Goal: Navigation & Orientation: Find specific page/section

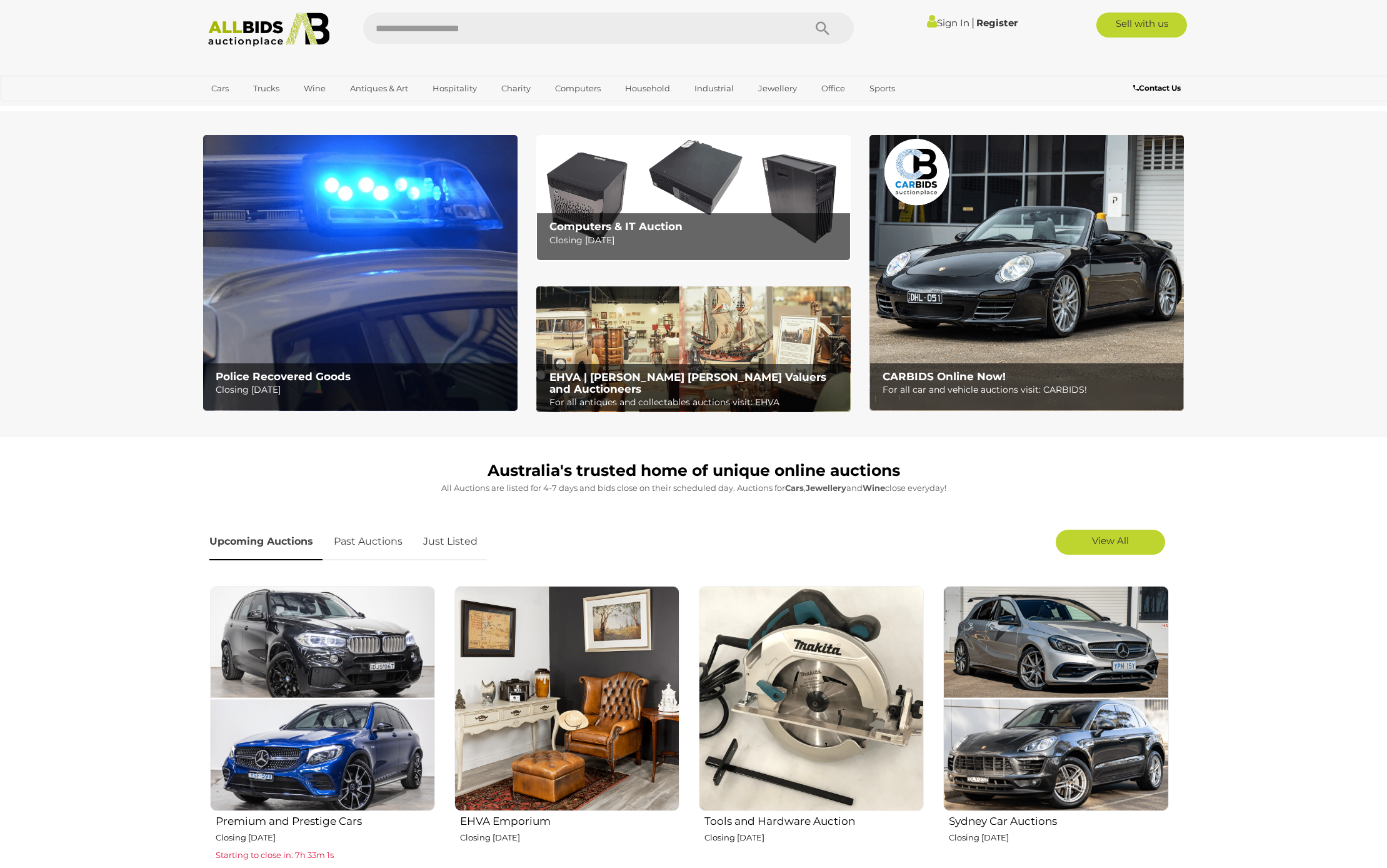
click at [456, 540] on link "Just Listed" at bounding box center [451, 542] width 73 height 37
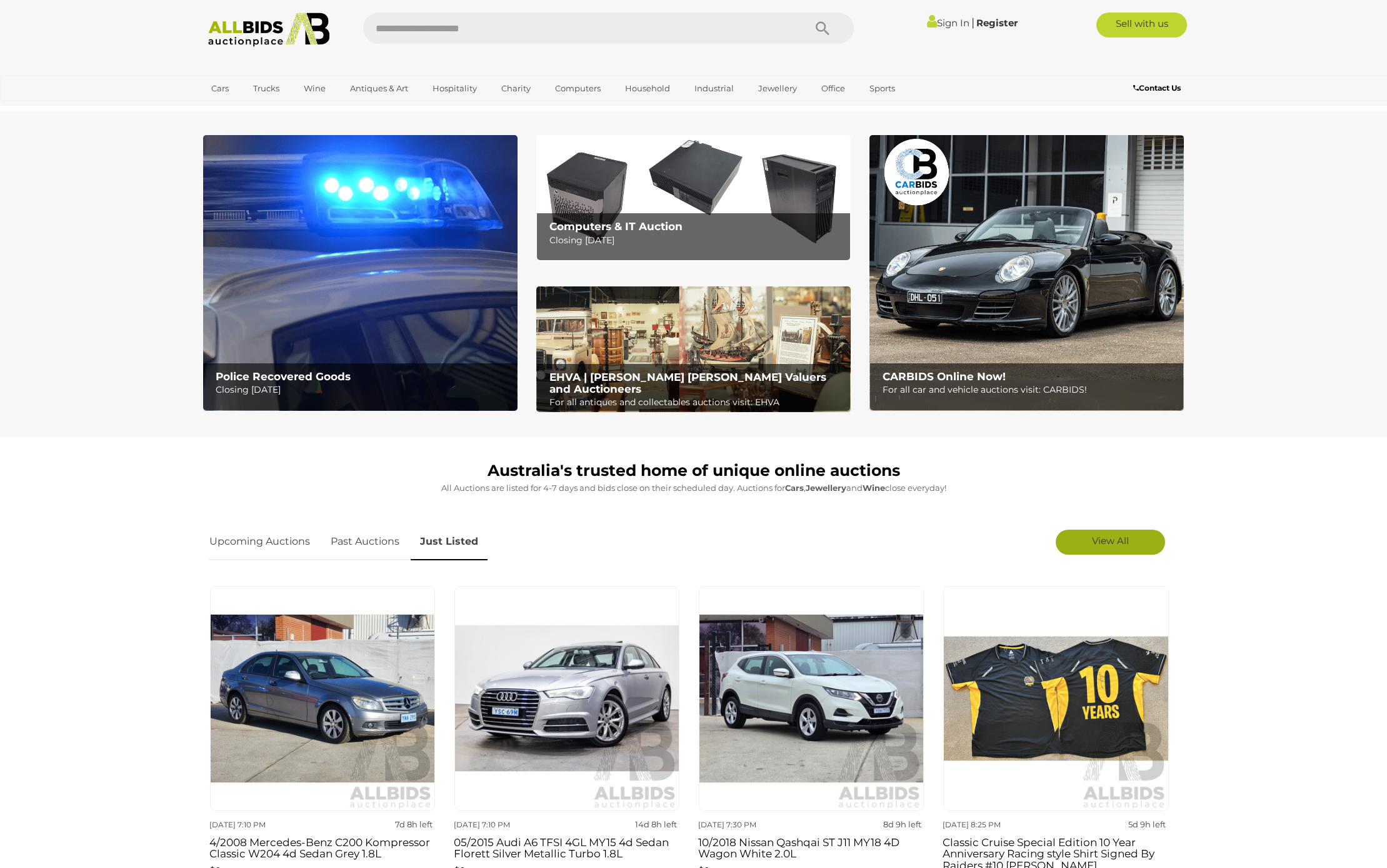
click at [1098, 540] on span "View All" at bounding box center [1111, 540] width 37 height 12
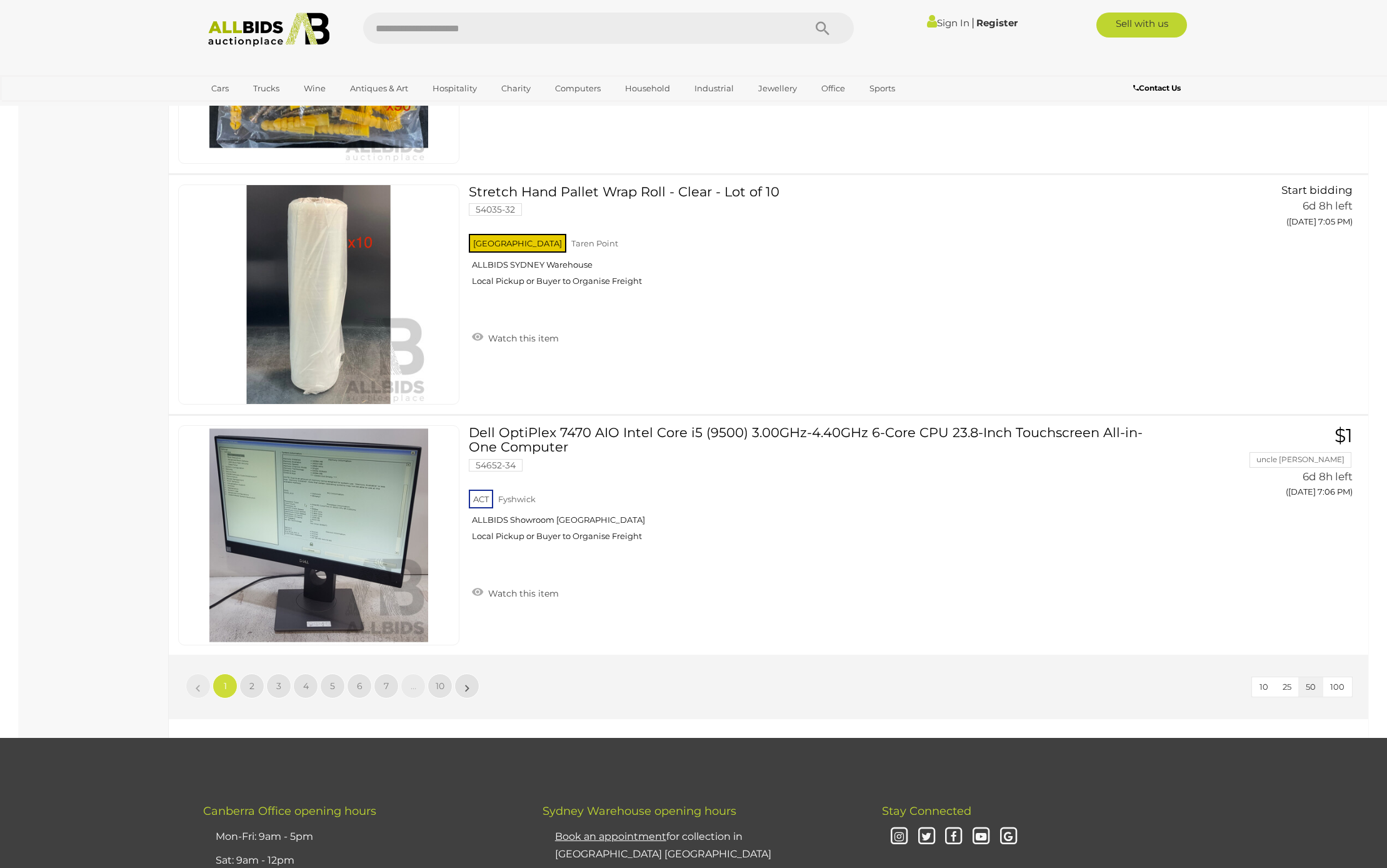
scroll to position [11615, 0]
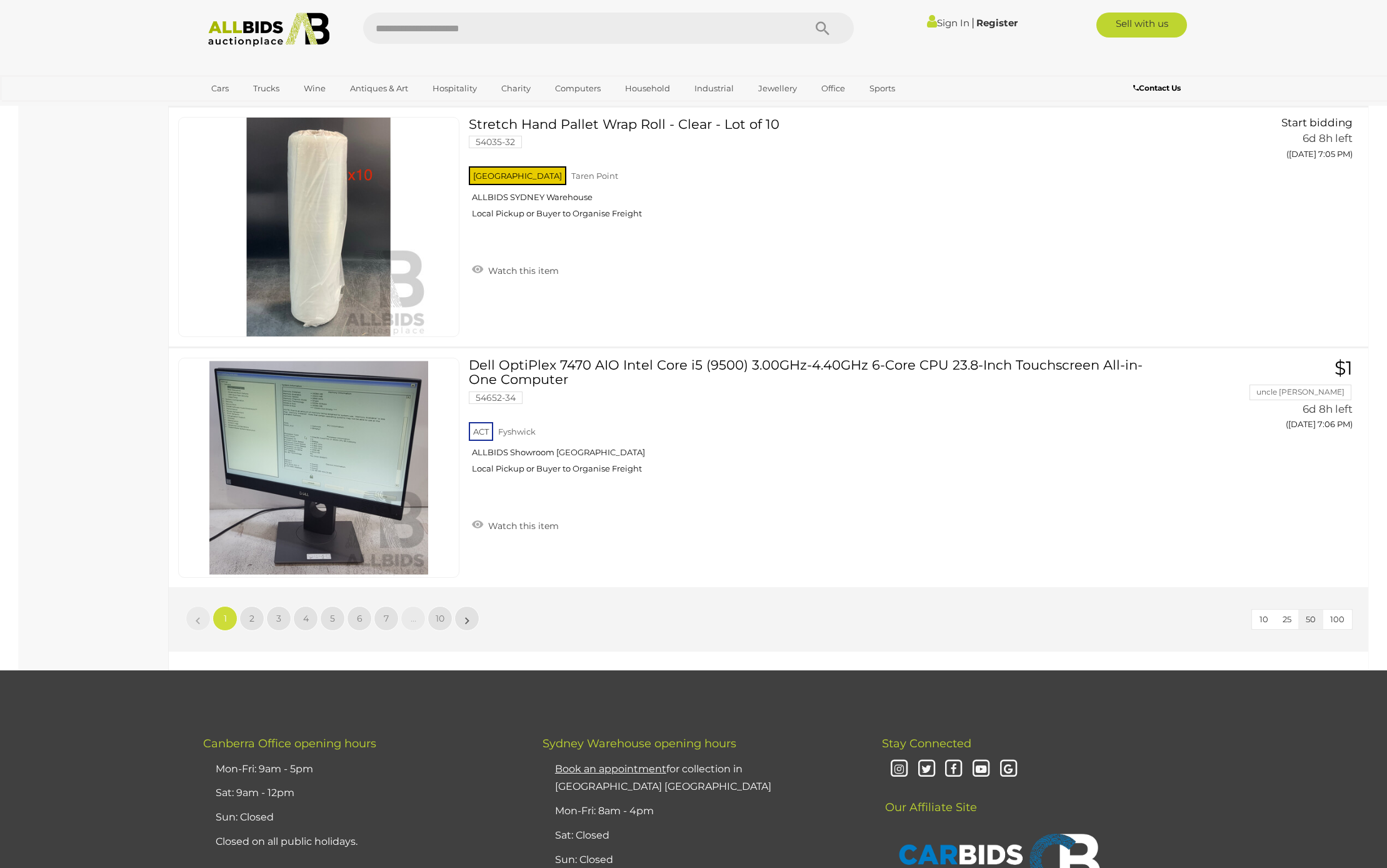
click at [251, 618] on span "2" at bounding box center [252, 618] width 5 height 11
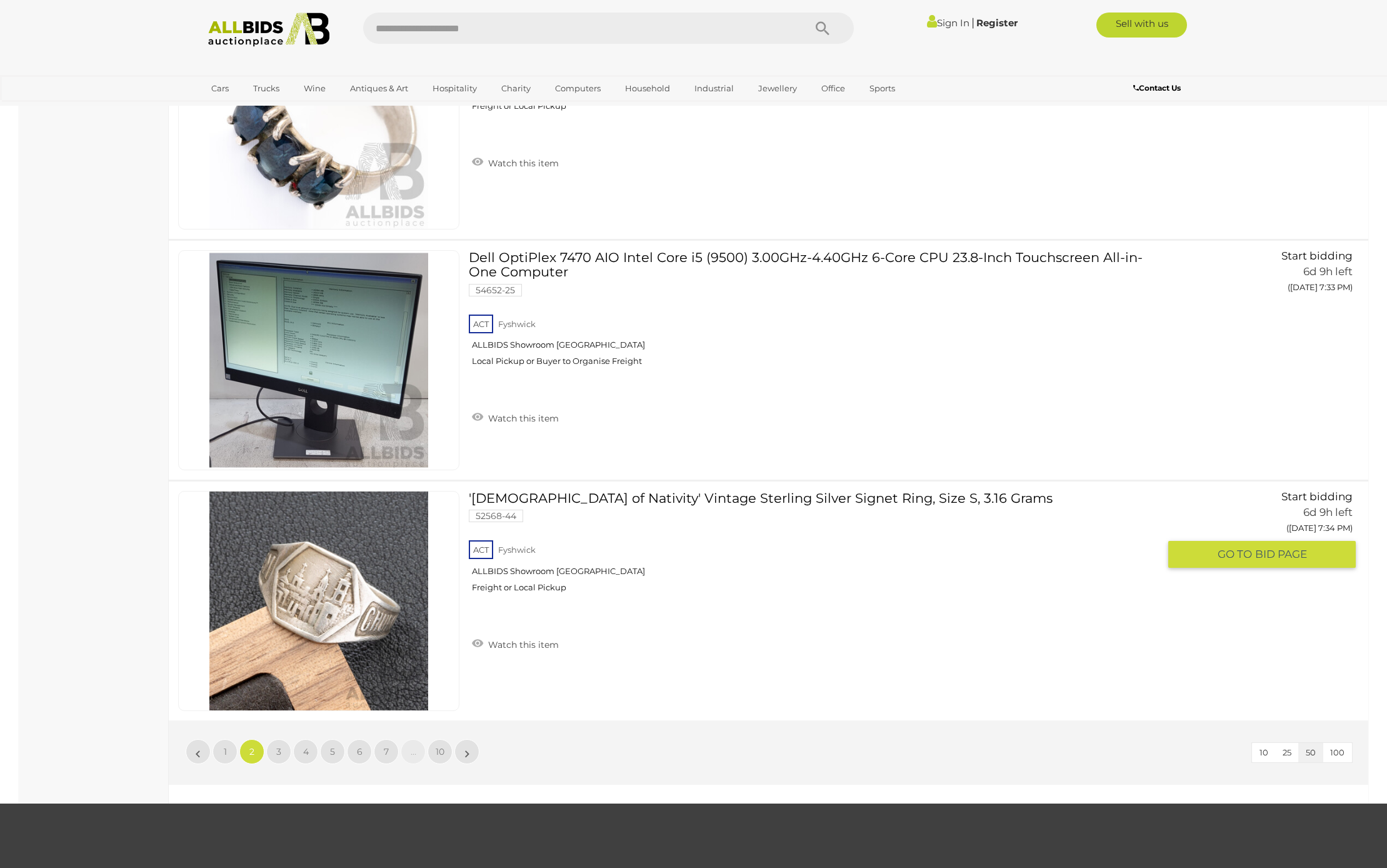
scroll to position [11656, 0]
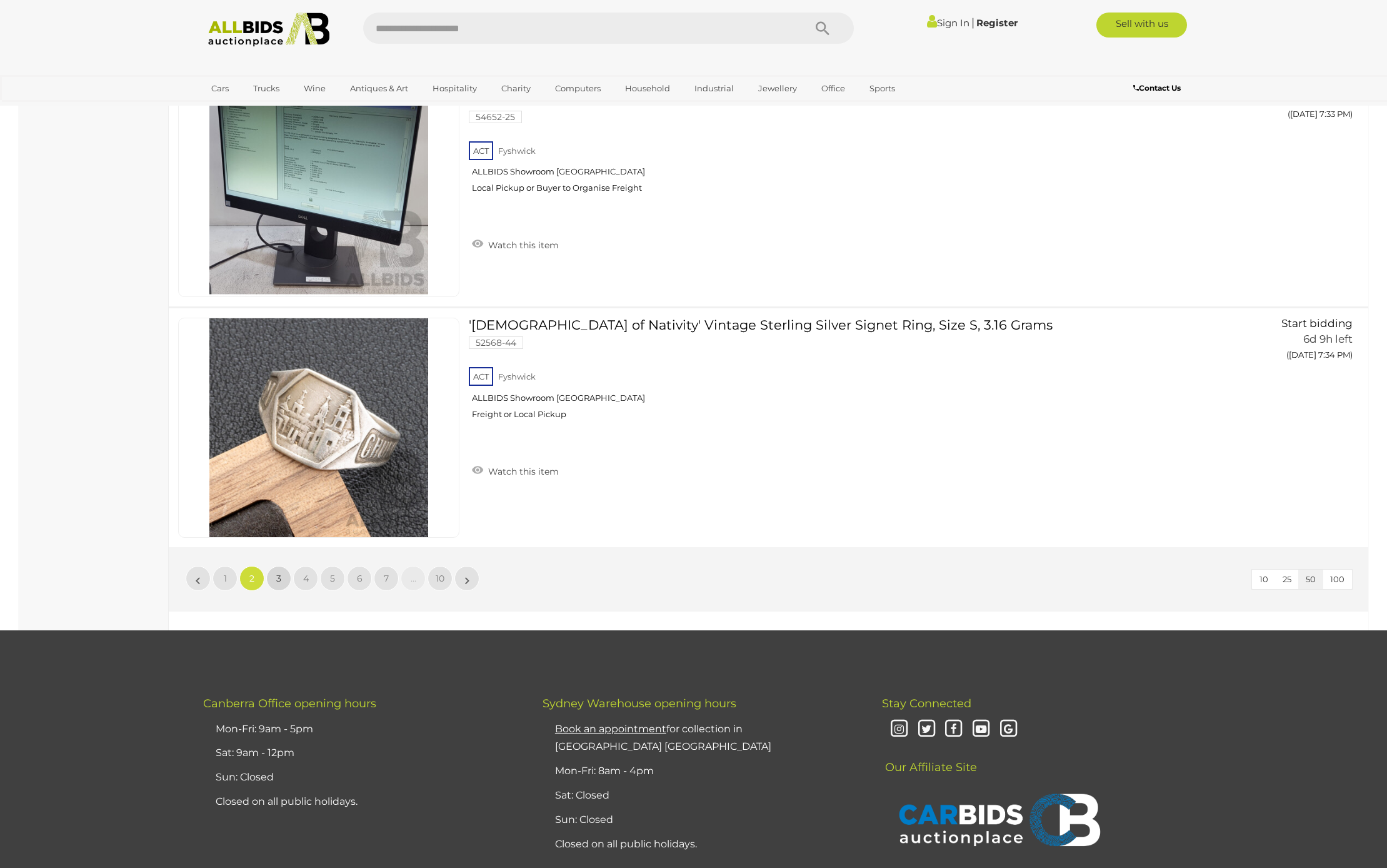
click at [276, 577] on span "3" at bounding box center [279, 578] width 5 height 11
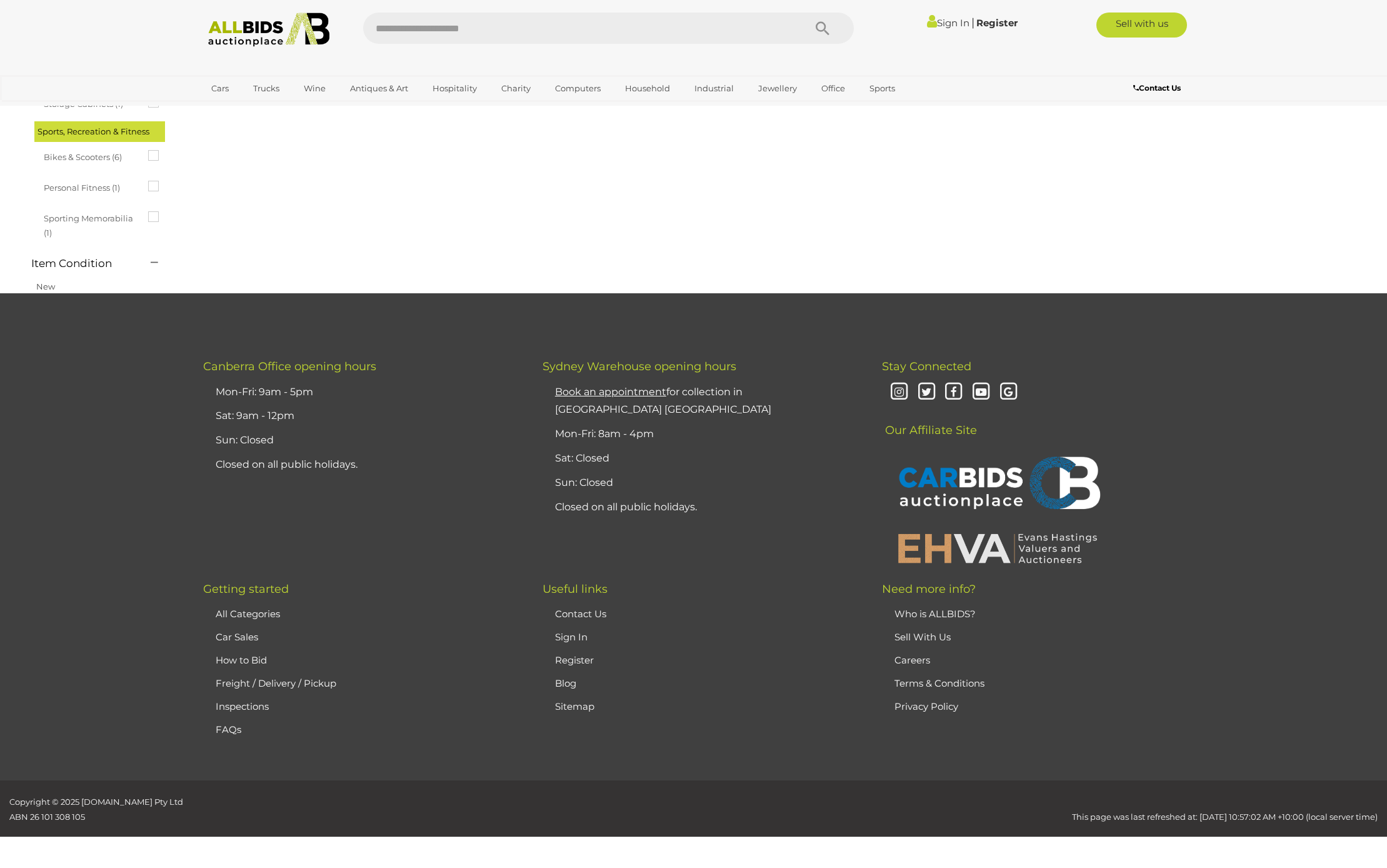
scroll to position [0, 0]
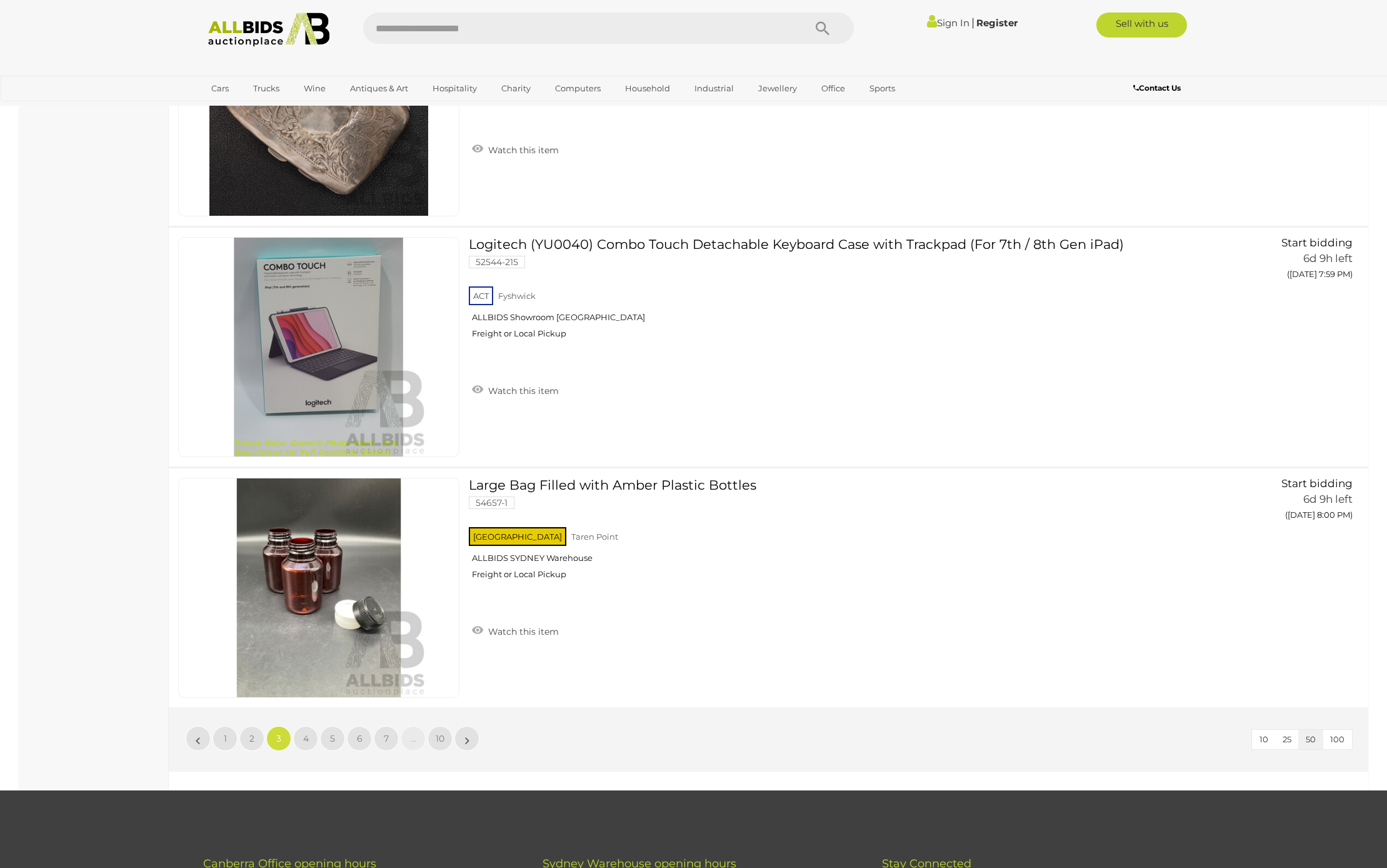
scroll to position [11605, 0]
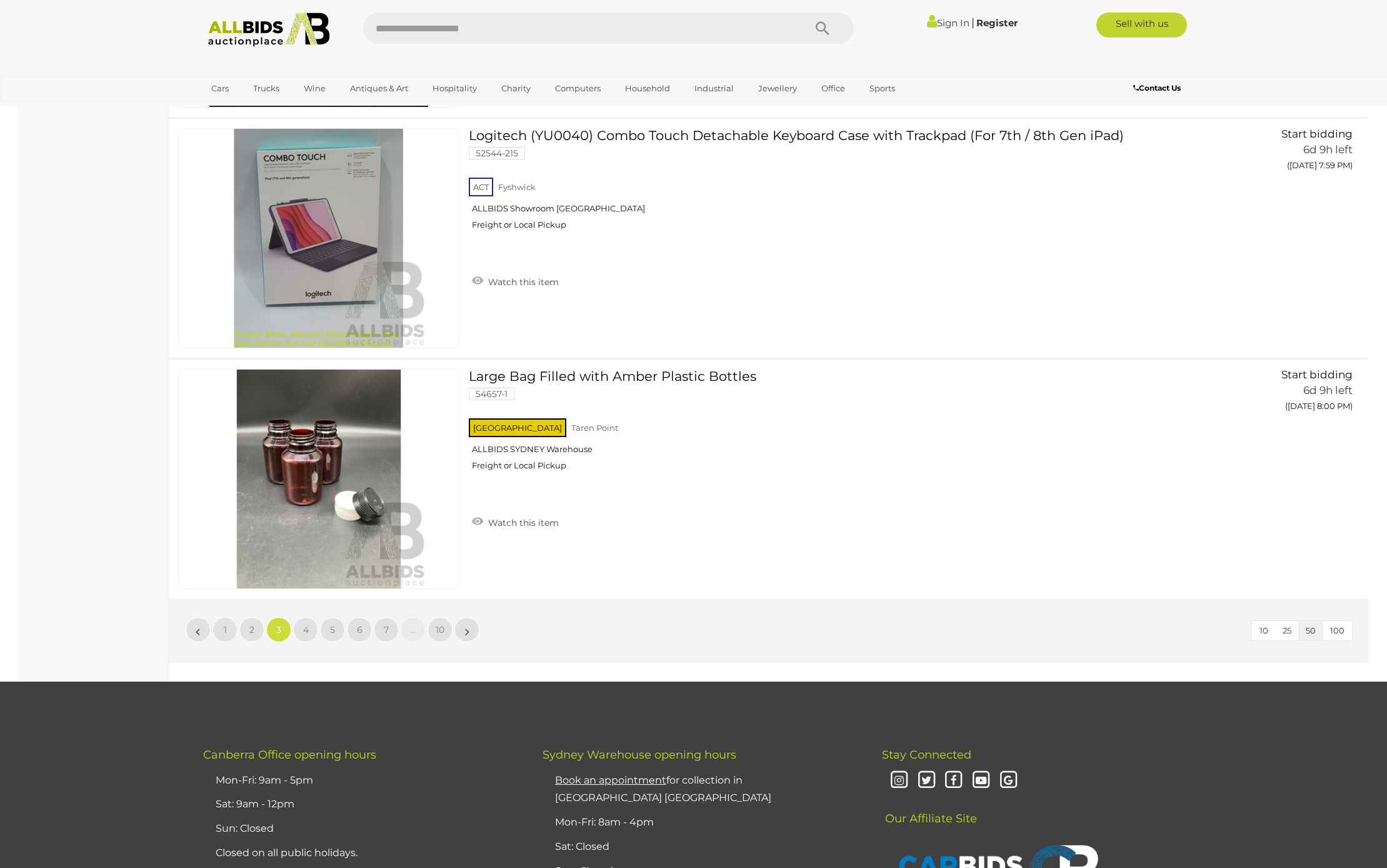
click at [306, 624] on span "4" at bounding box center [305, 629] width 5 height 11
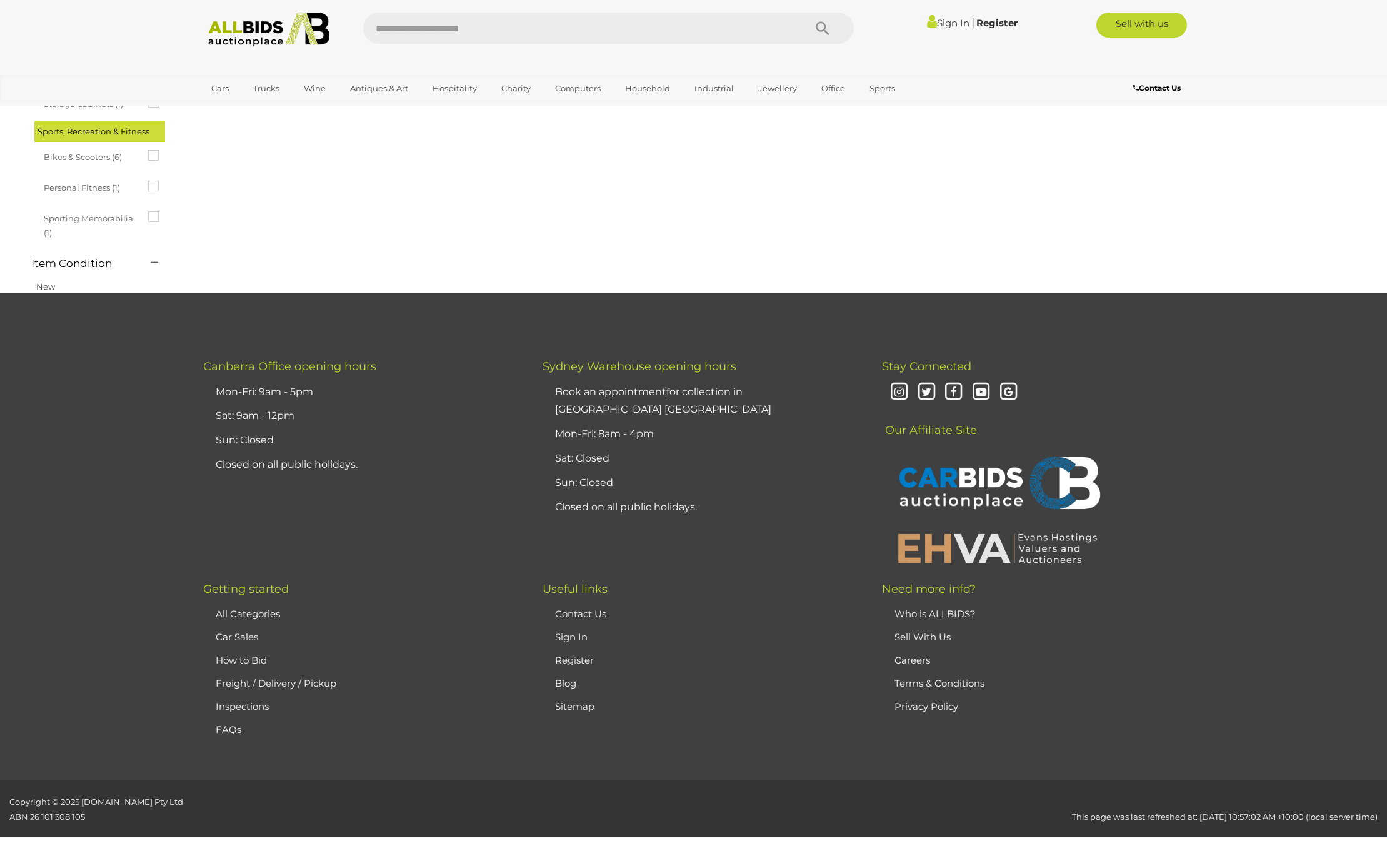
scroll to position [0, 0]
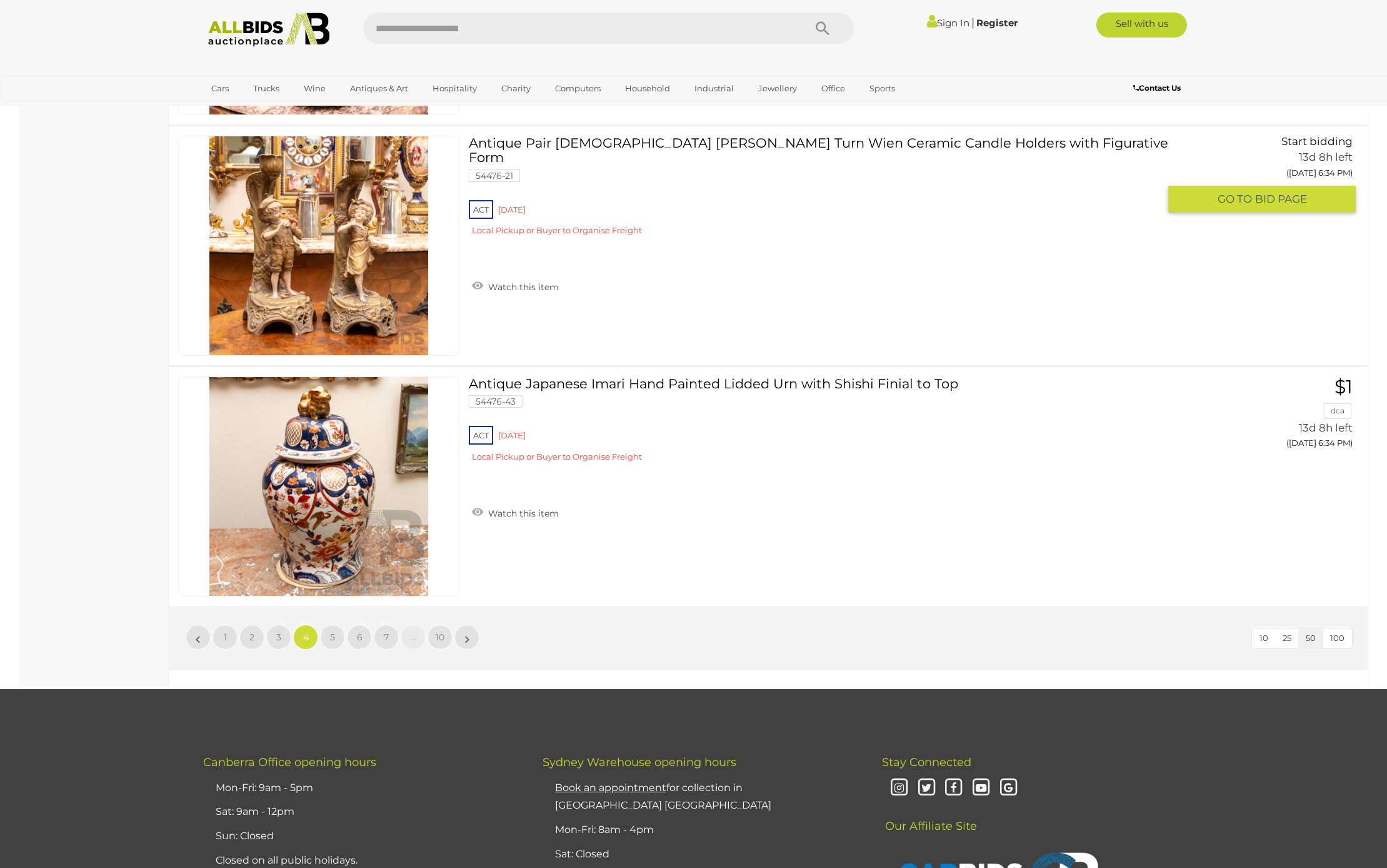
scroll to position [11682, 0]
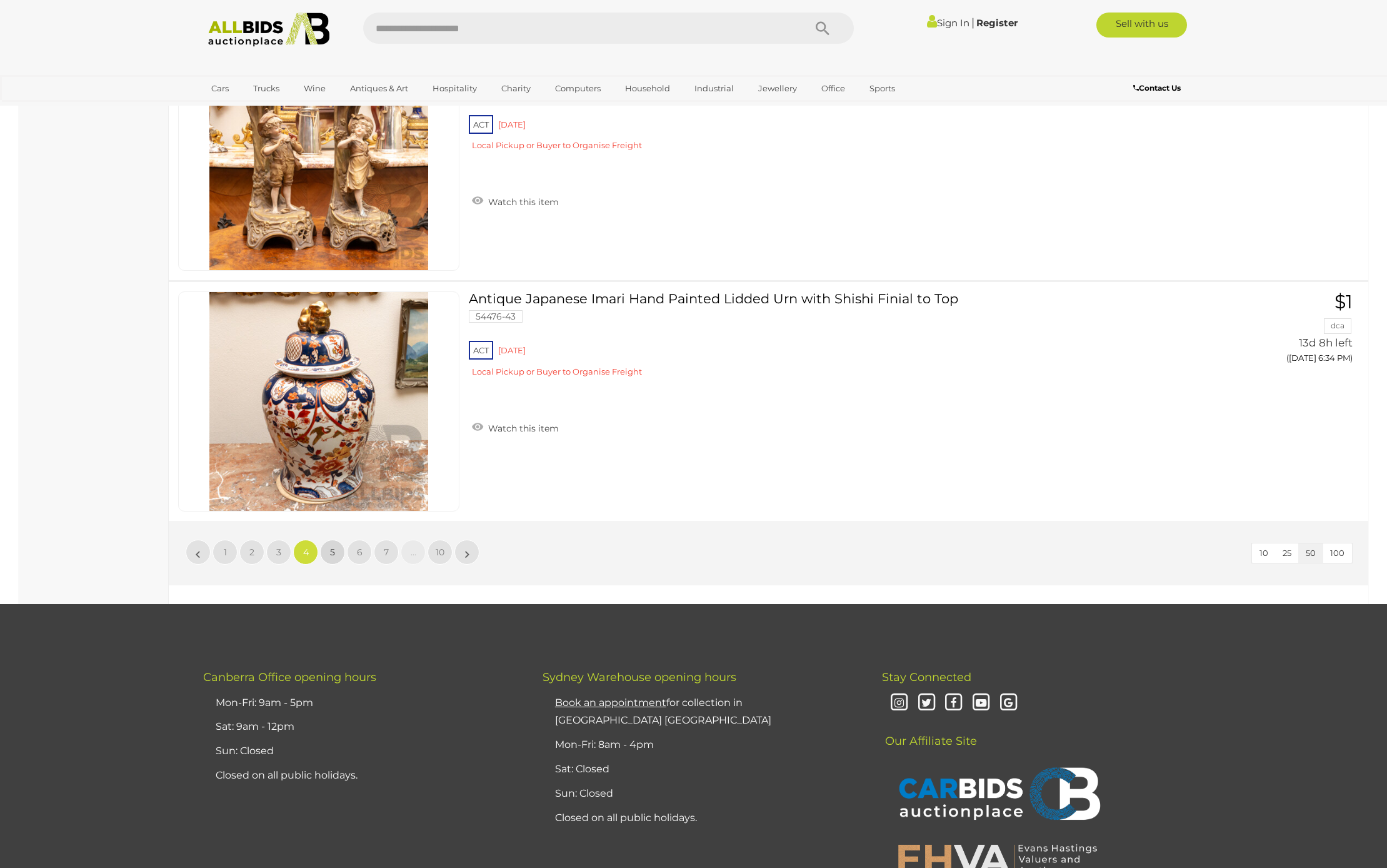
click at [329, 552] on link "5" at bounding box center [332, 552] width 25 height 25
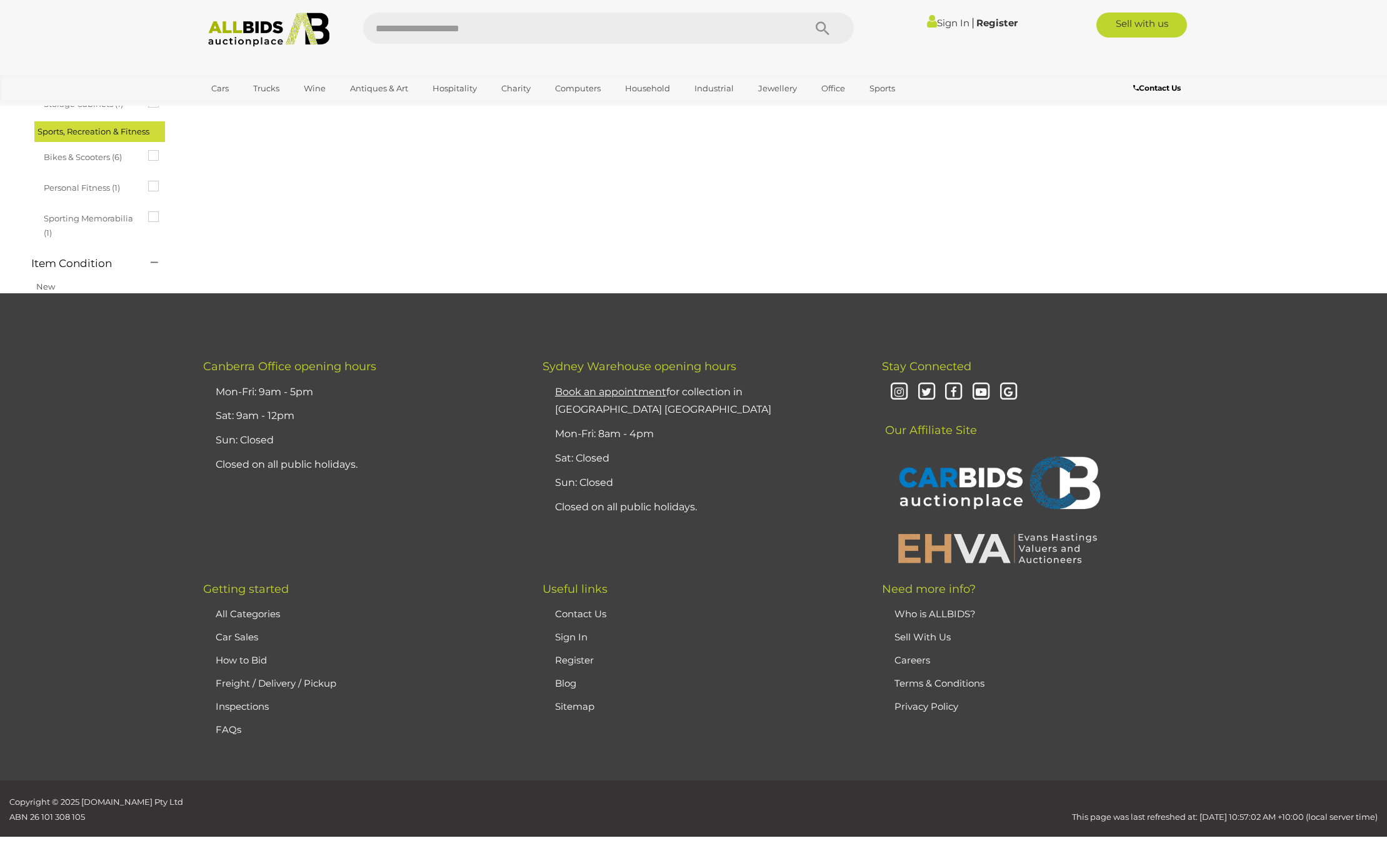
scroll to position [0, 0]
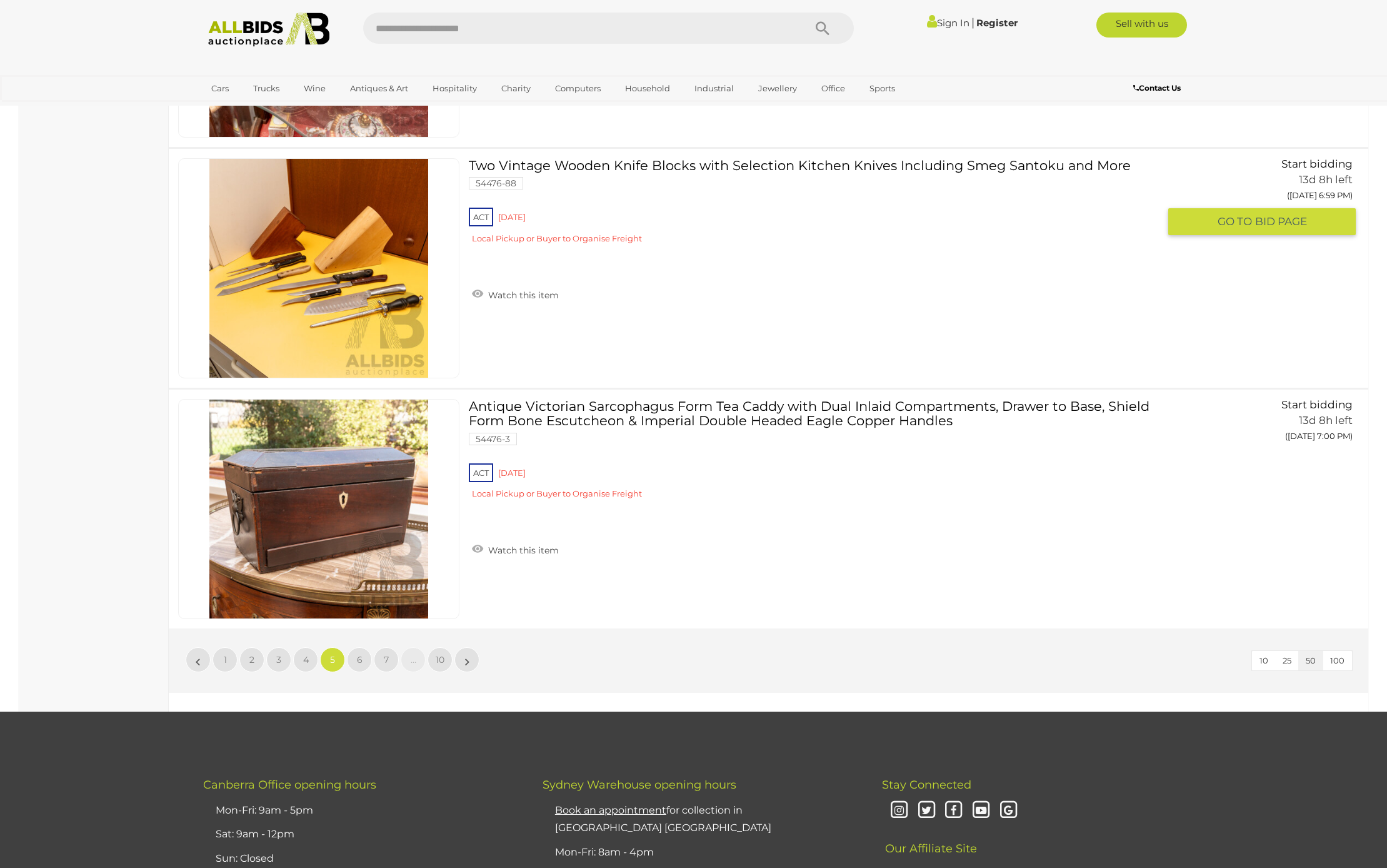
scroll to position [11742, 0]
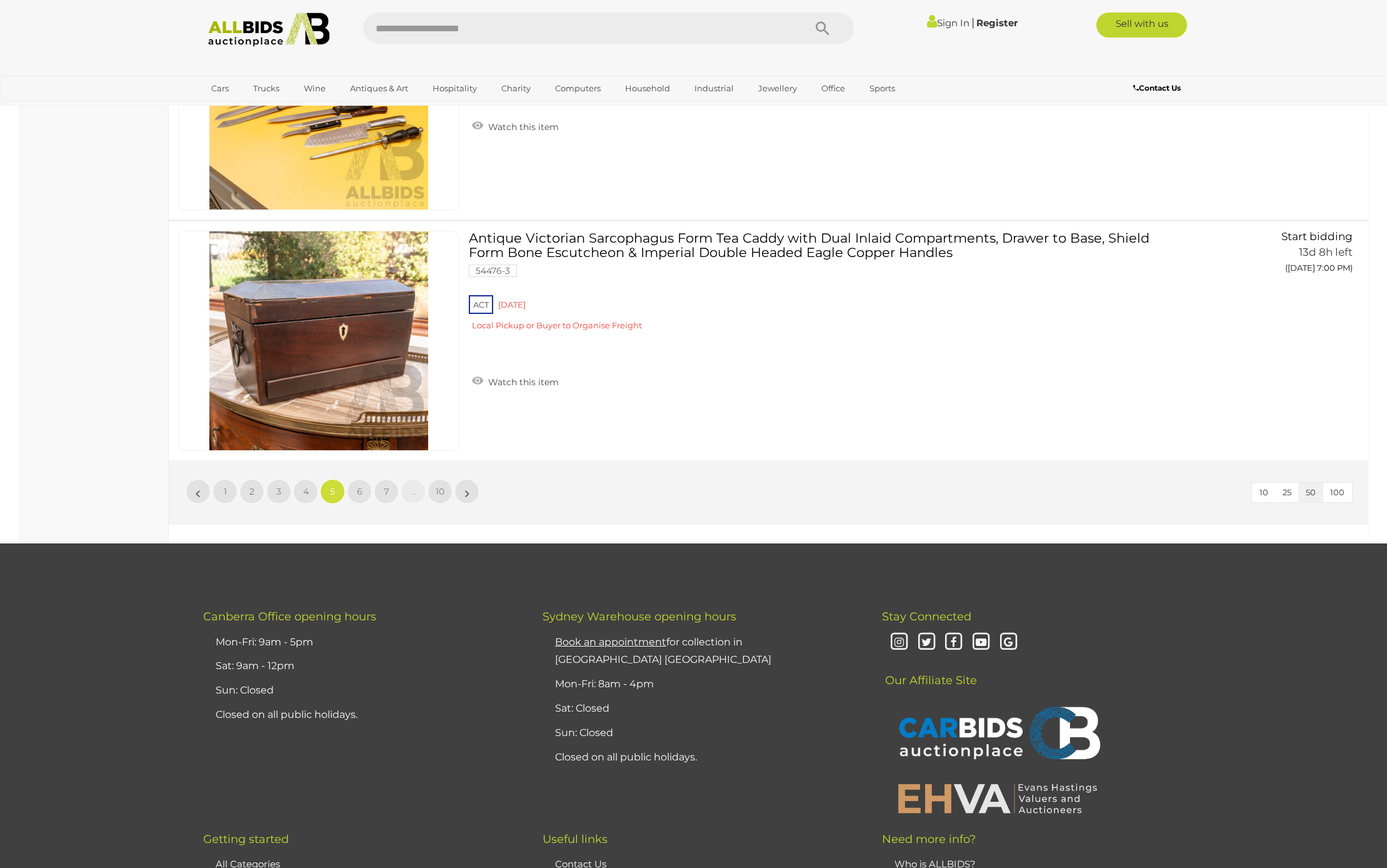
click at [356, 488] on link "6" at bounding box center [359, 491] width 25 height 25
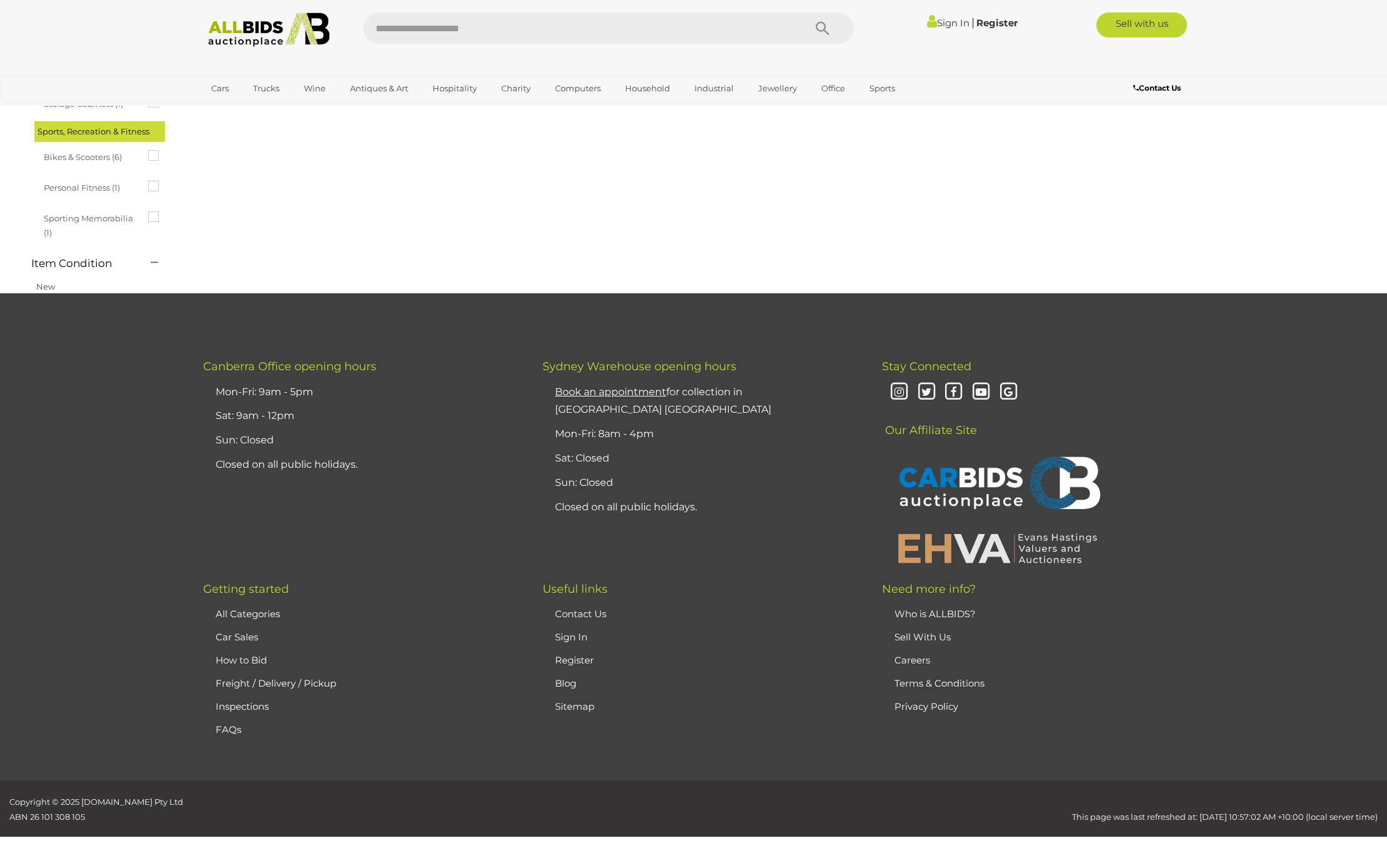
scroll to position [0, 0]
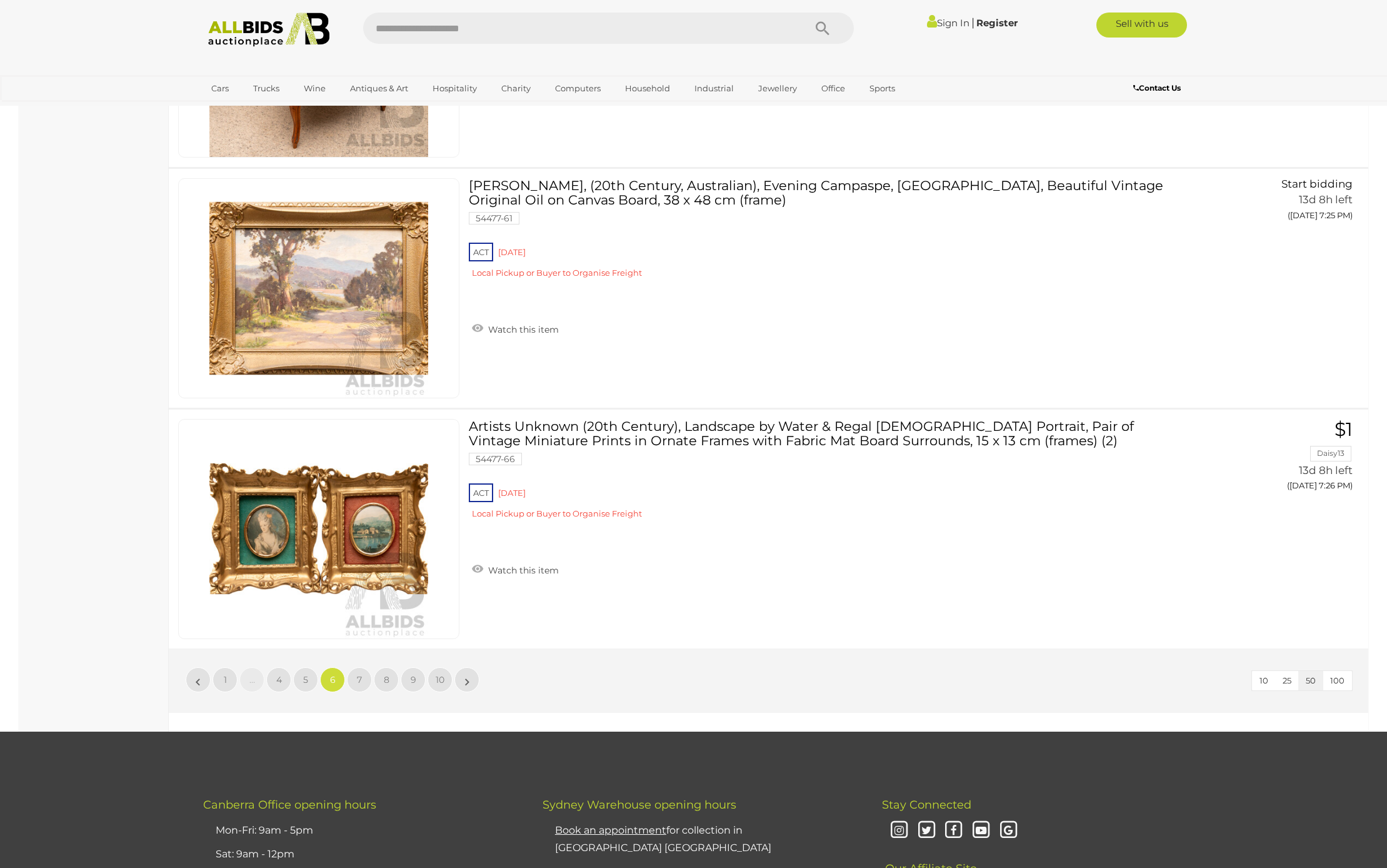
scroll to position [11667, 0]
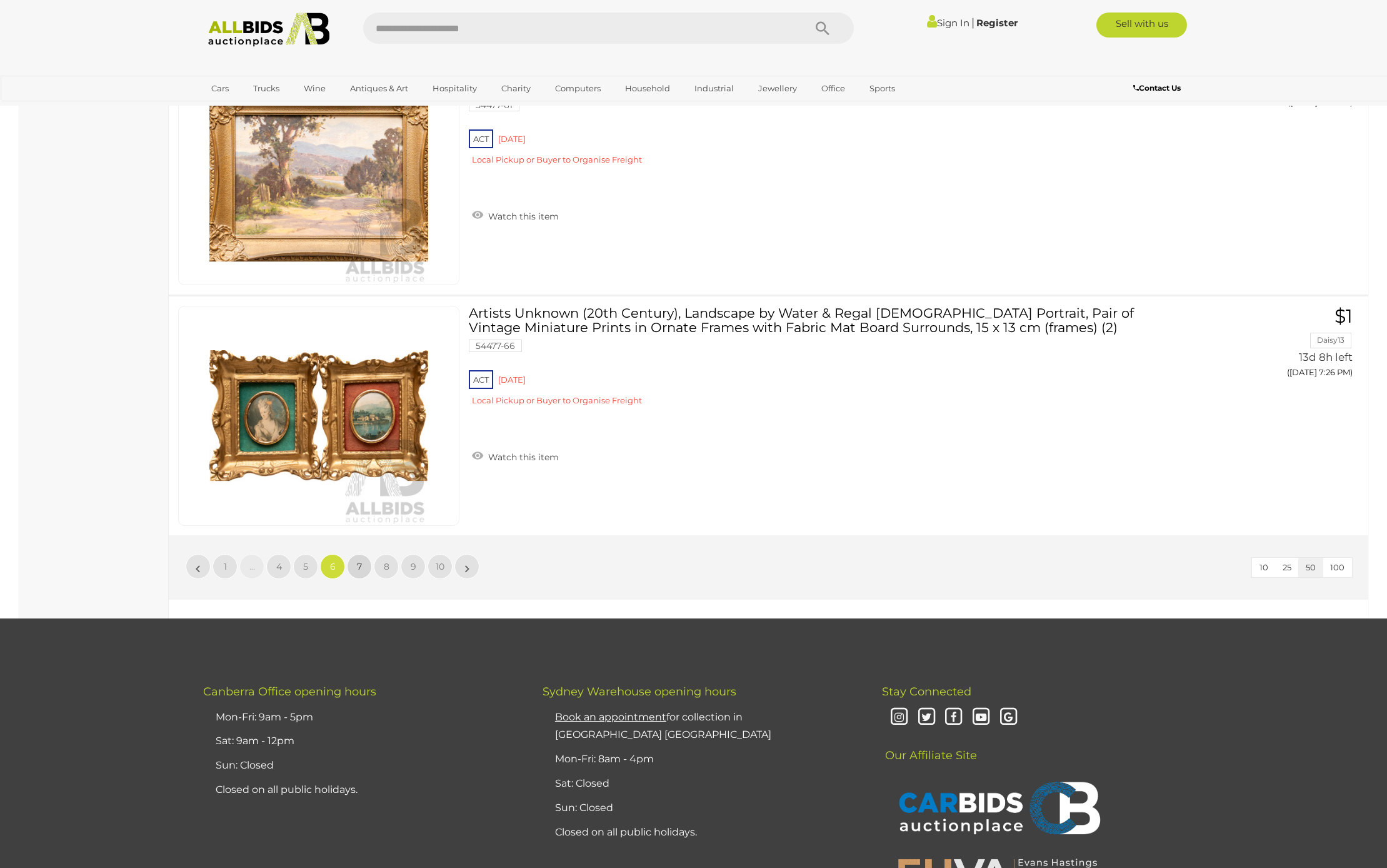
click at [359, 565] on span "7" at bounding box center [359, 566] width 5 height 11
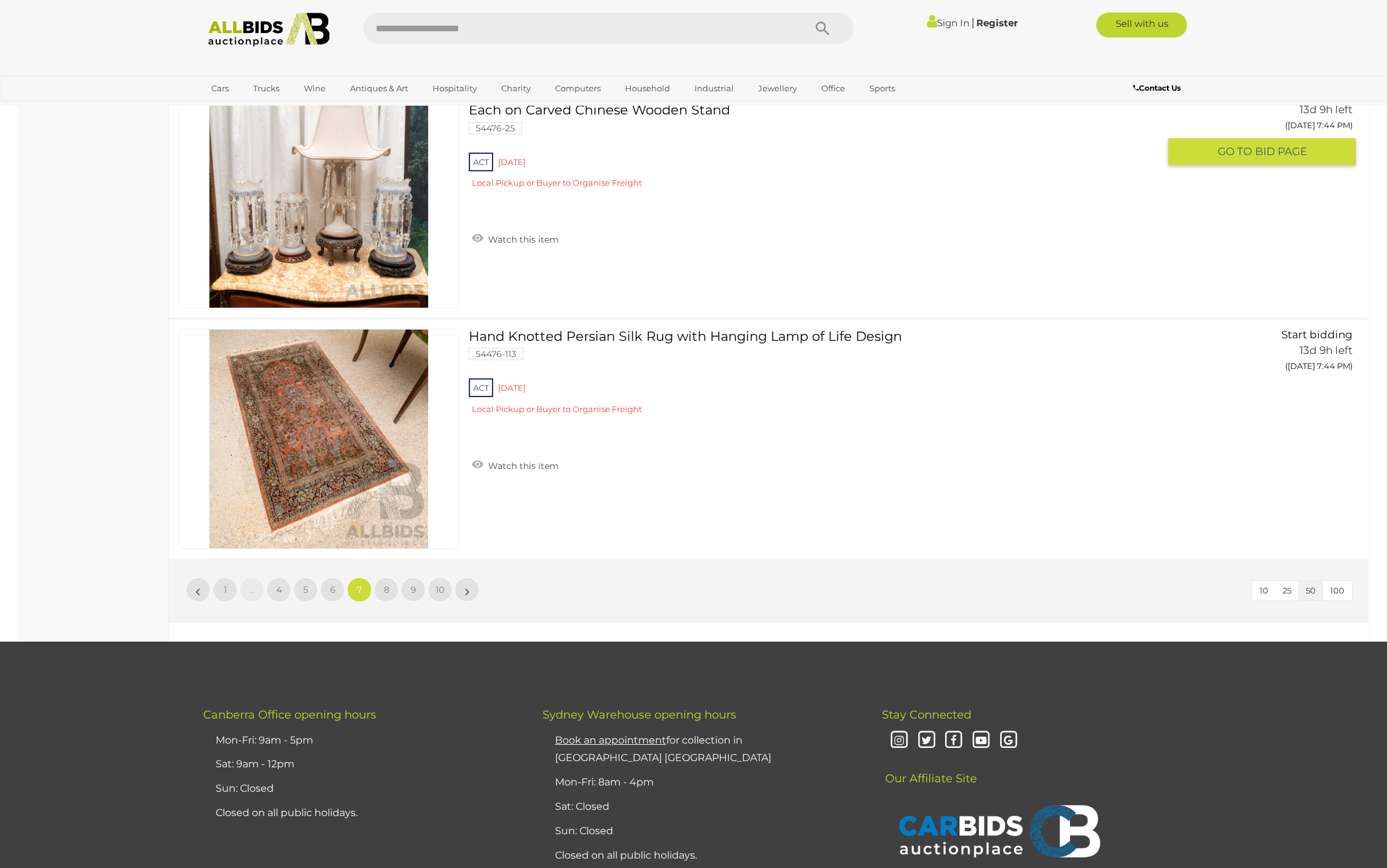
scroll to position [11645, 0]
click at [381, 584] on link "8" at bounding box center [386, 589] width 25 height 25
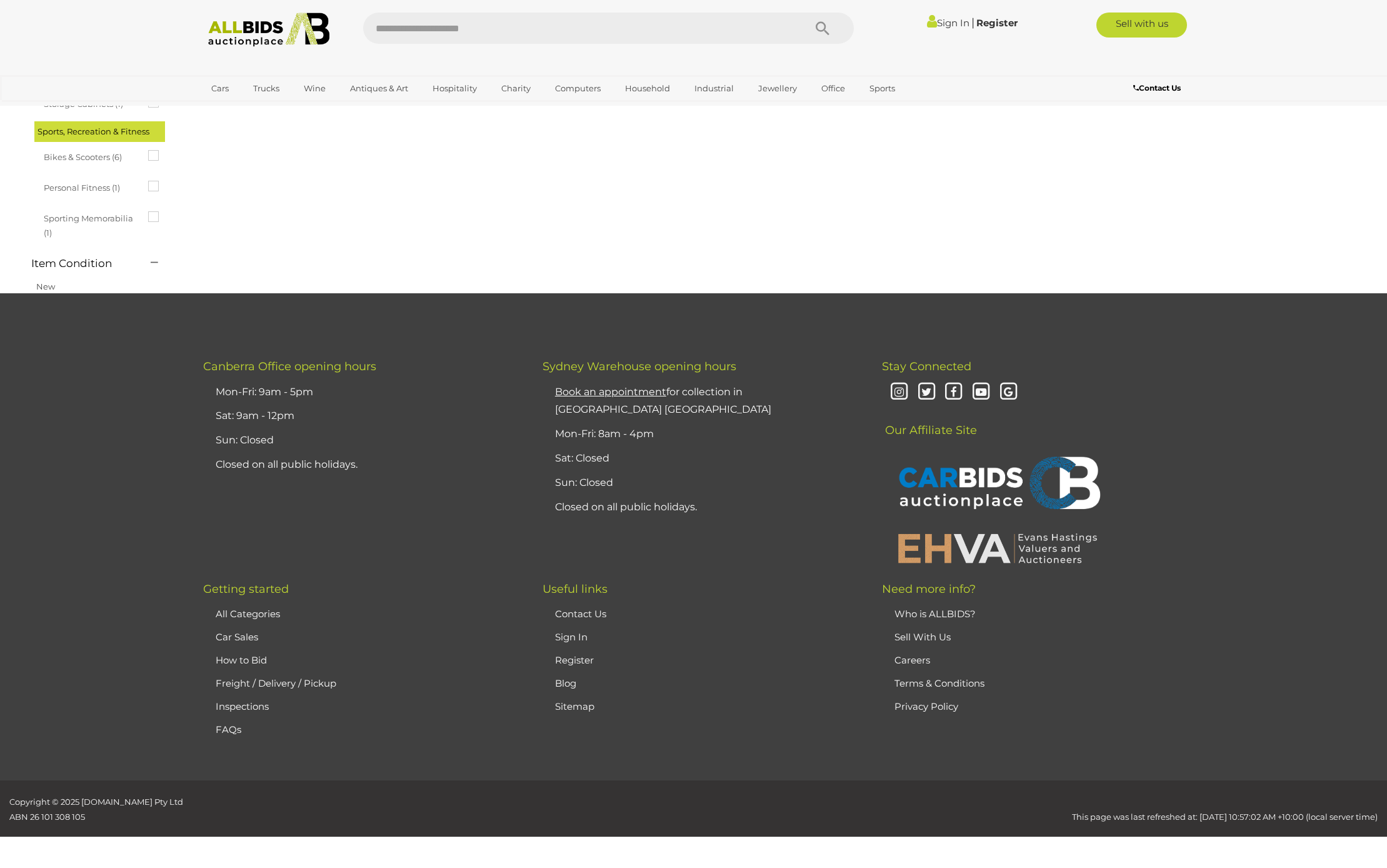
scroll to position [0, 0]
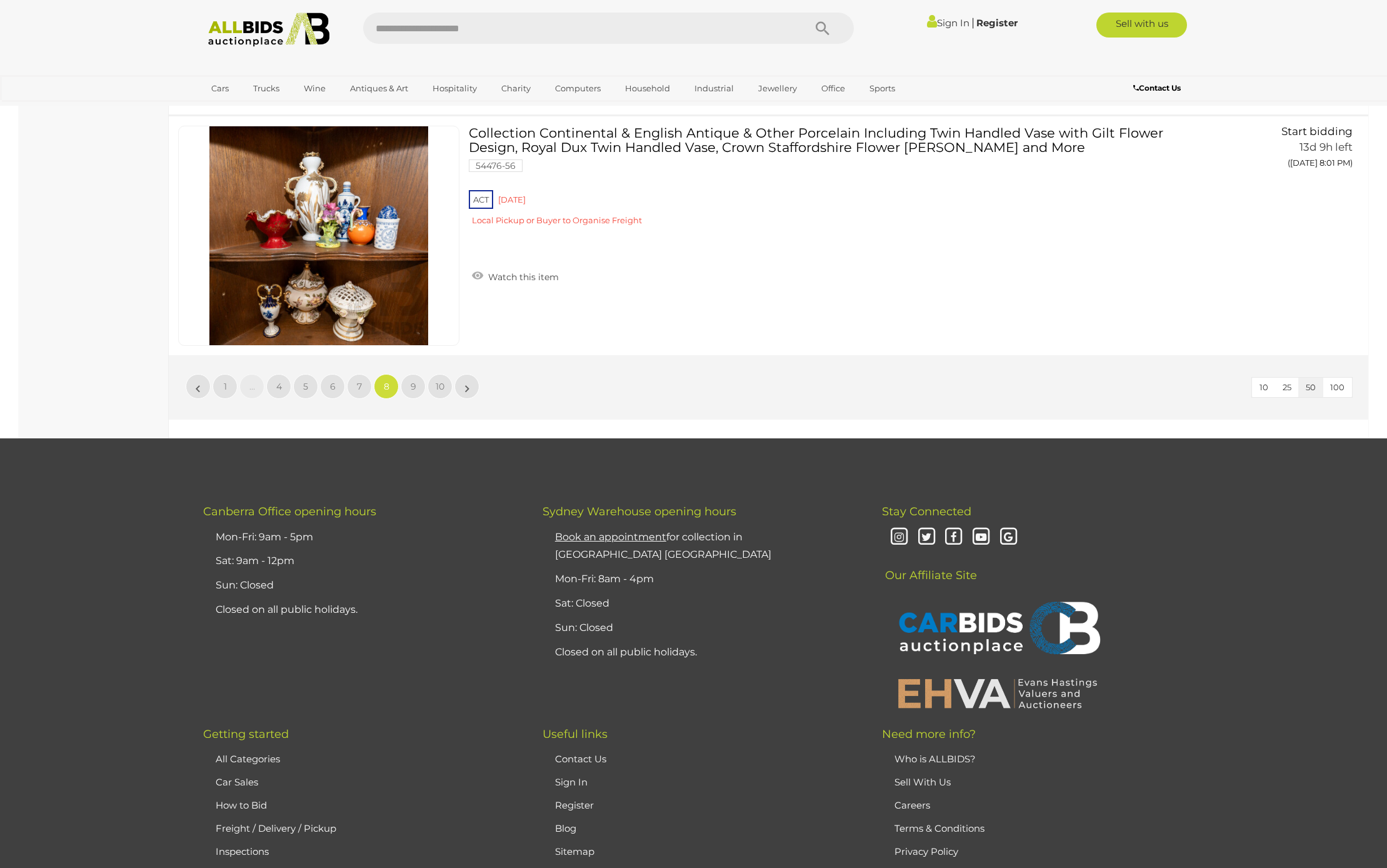
scroll to position [11848, 0]
click at [415, 387] on span "9" at bounding box center [413, 386] width 5 height 11
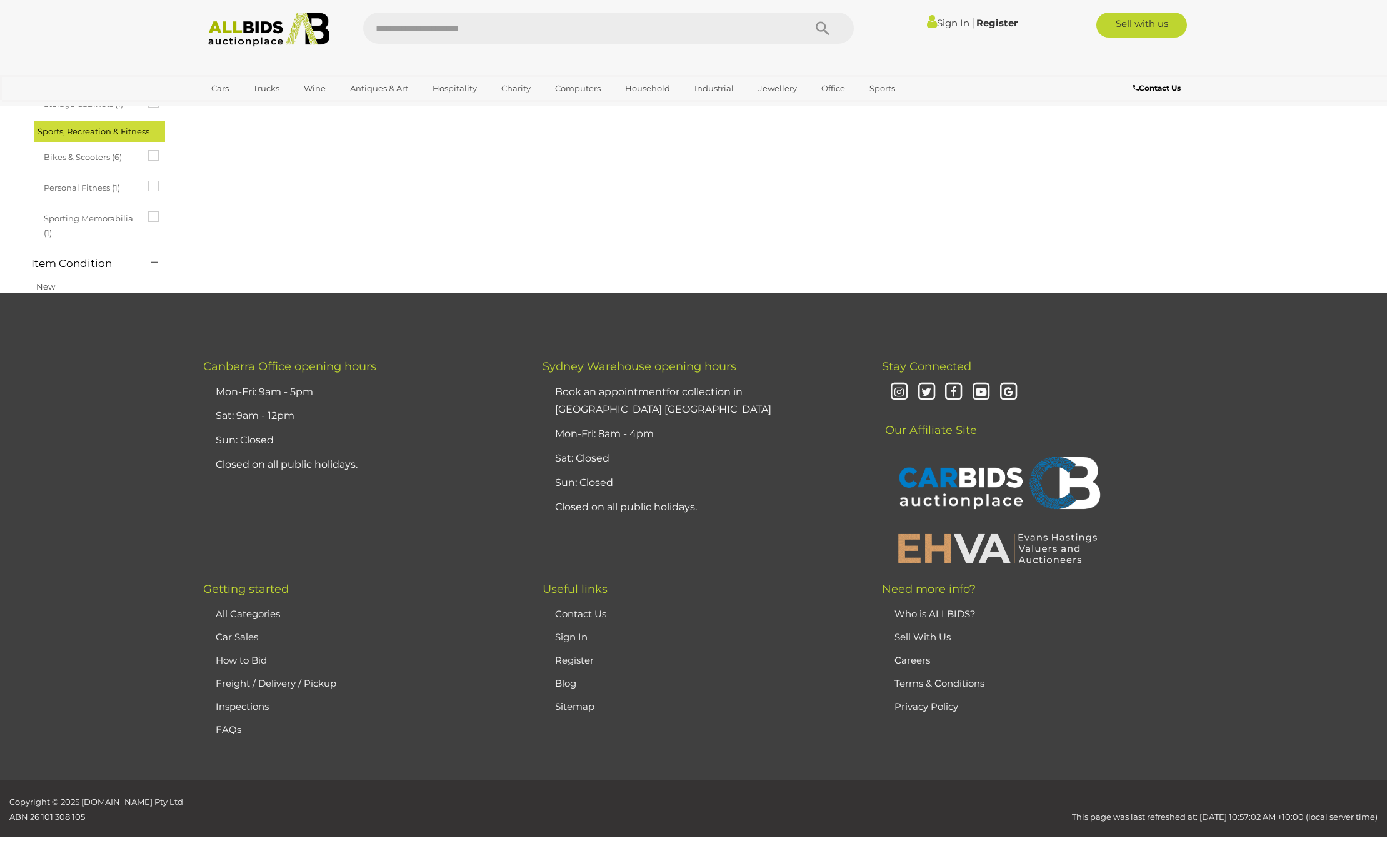
scroll to position [0, 0]
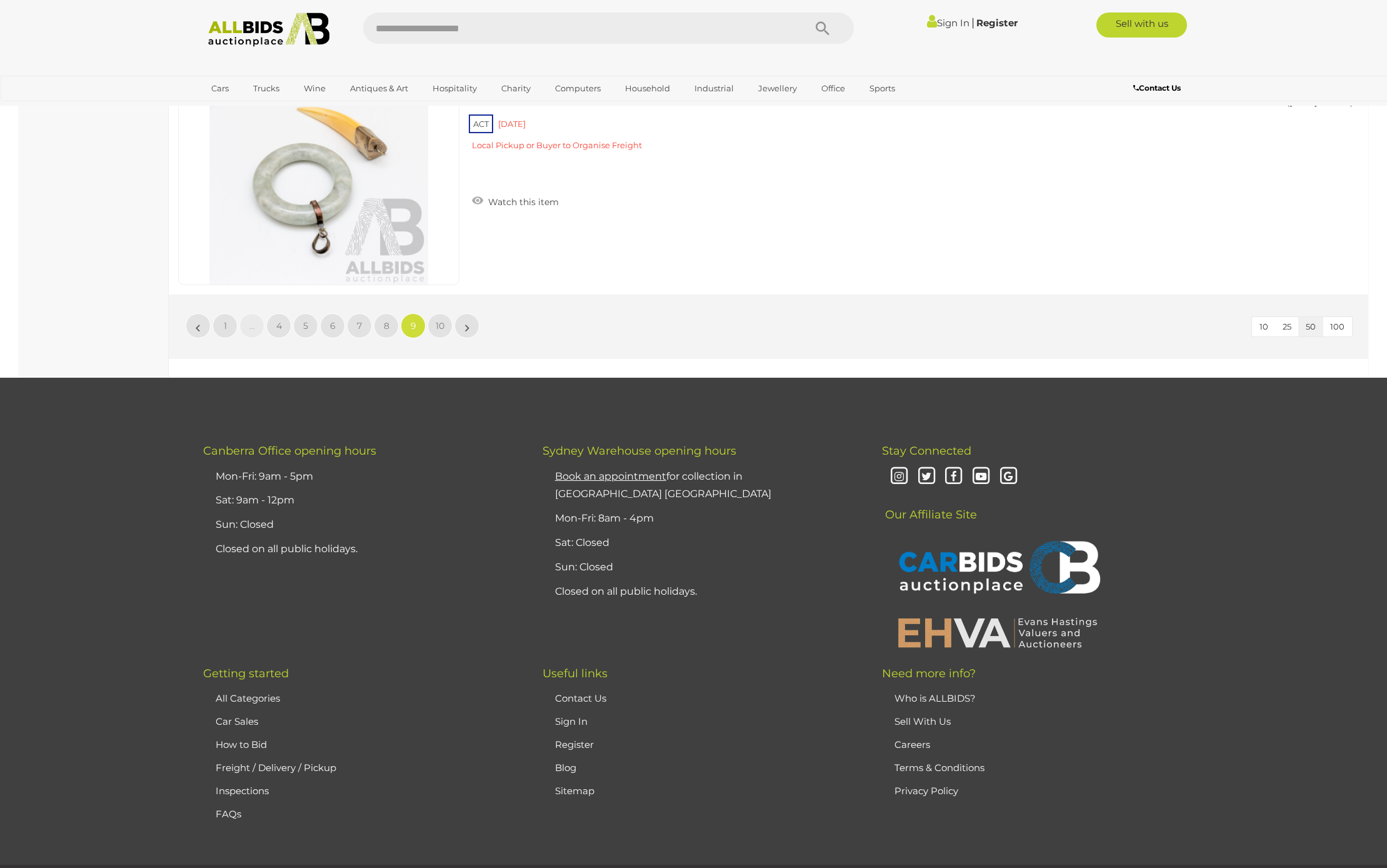
scroll to position [11988, 0]
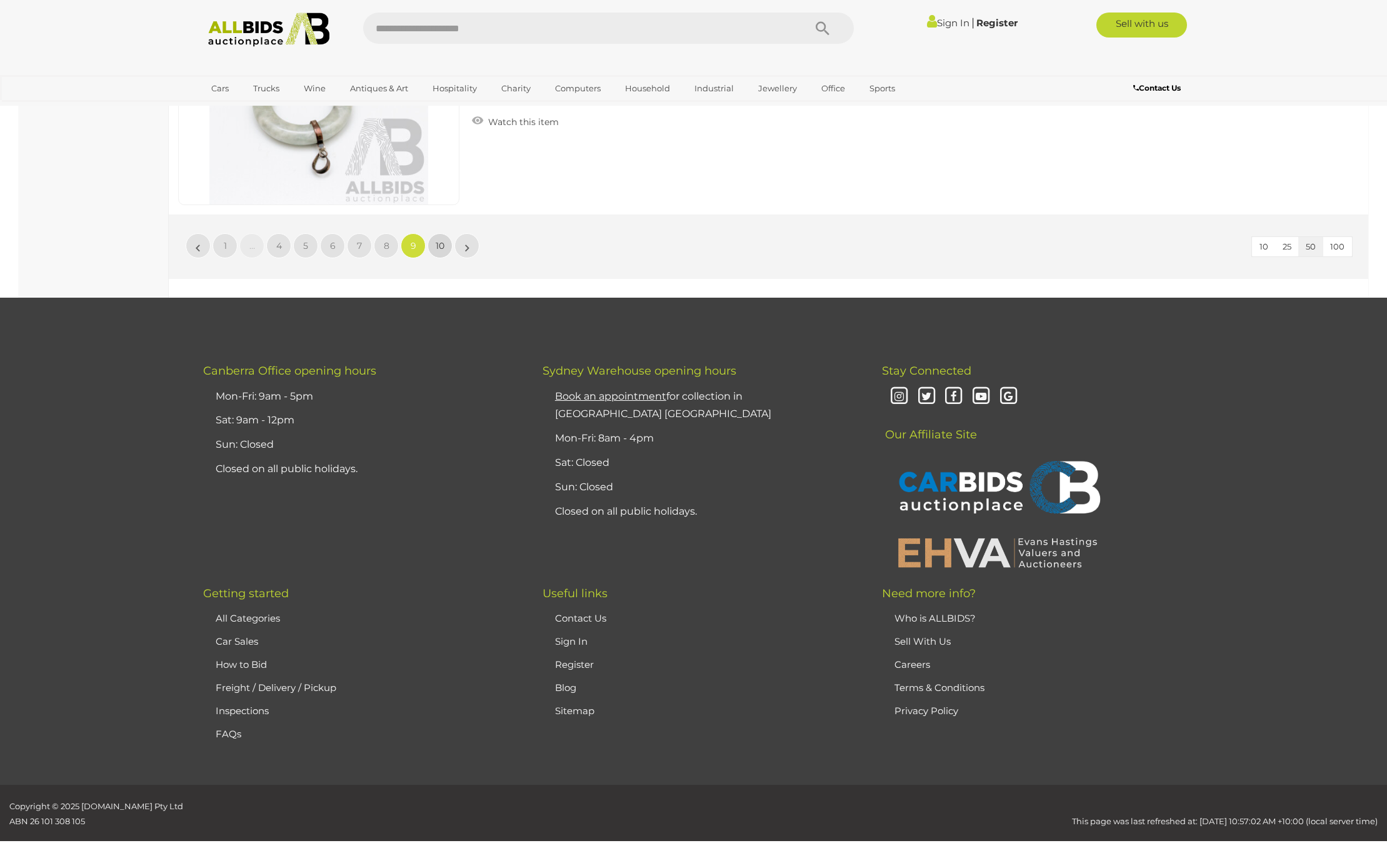
click at [438, 242] on span "10" at bounding box center [439, 246] width 8 height 11
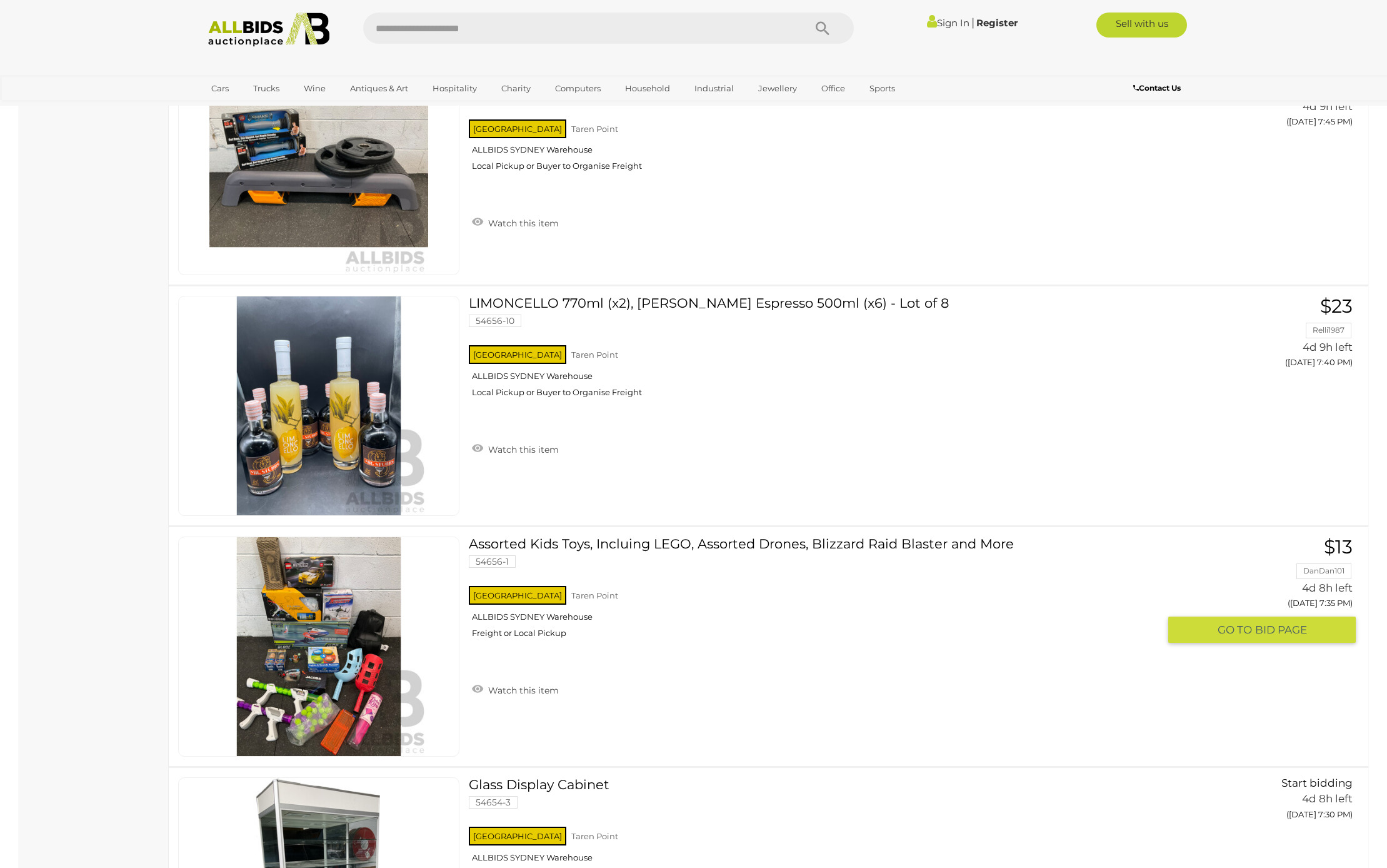
scroll to position [4217, 0]
